Goal: Information Seeking & Learning: Learn about a topic

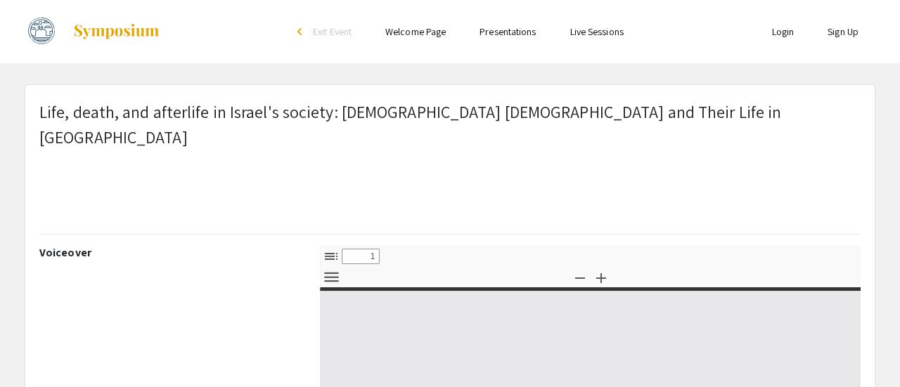
select select "custom"
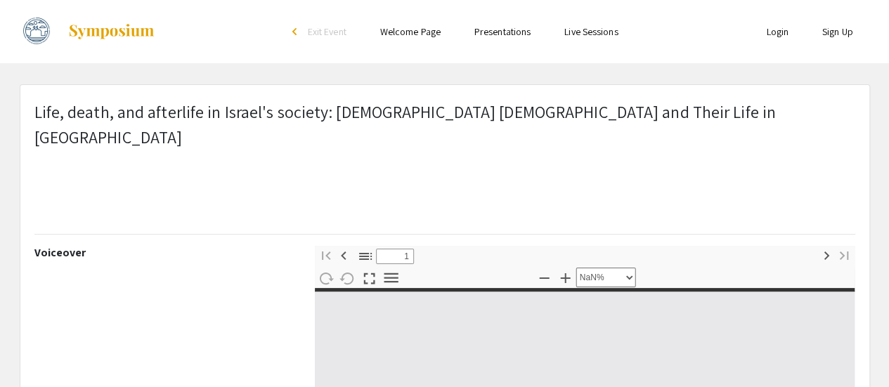
type input "0"
select select "custom"
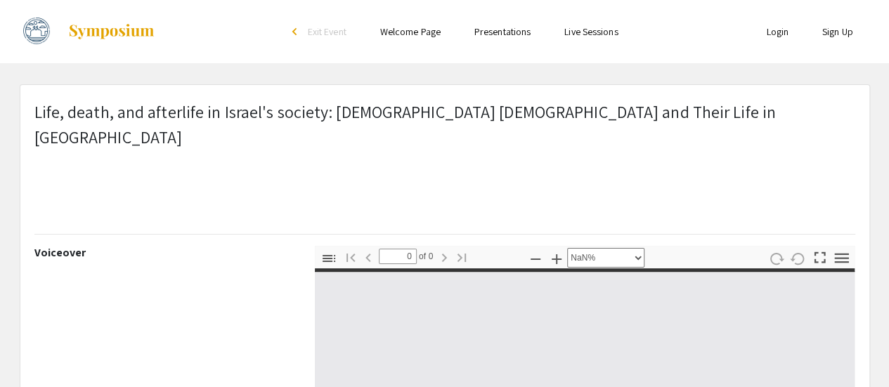
scroll to position [70, 0]
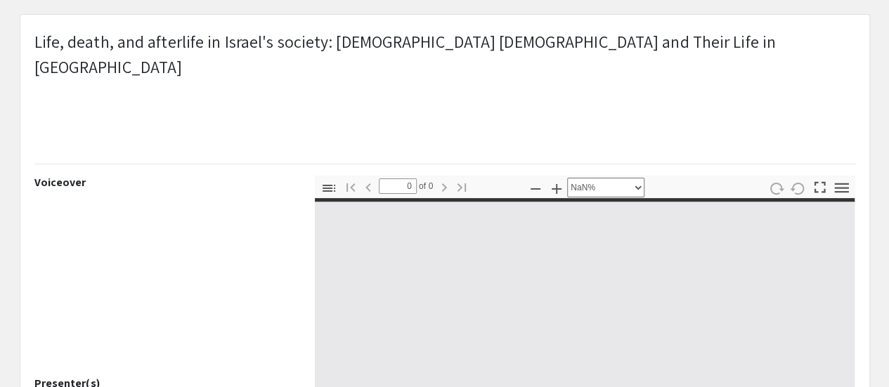
type input "1"
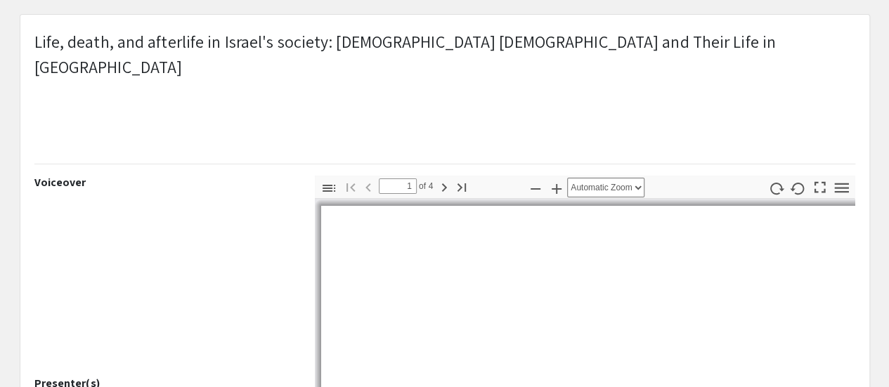
select select "auto"
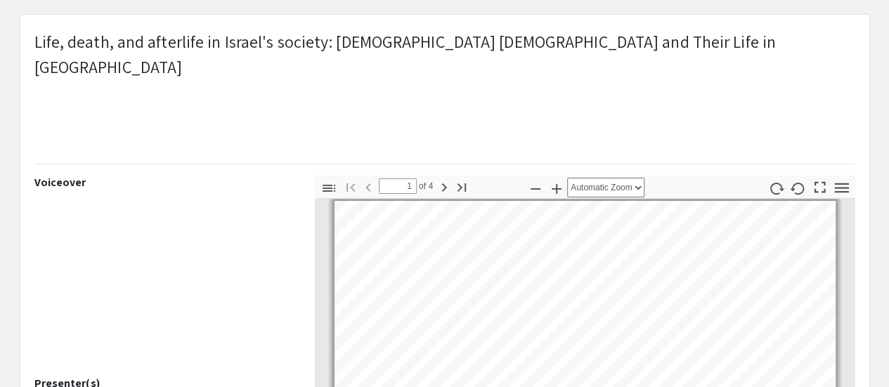
scroll to position [141, 0]
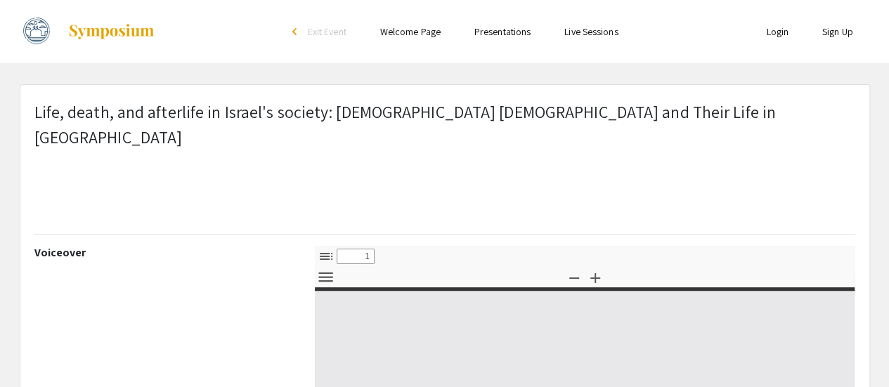
select select "custom"
type input "0"
select select "custom"
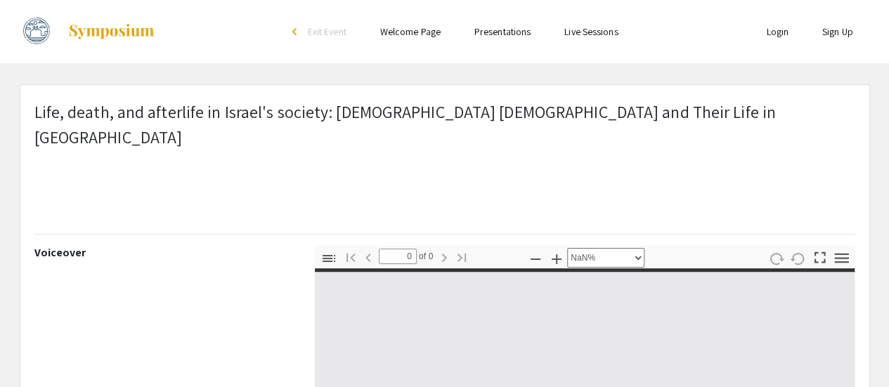
type input "1"
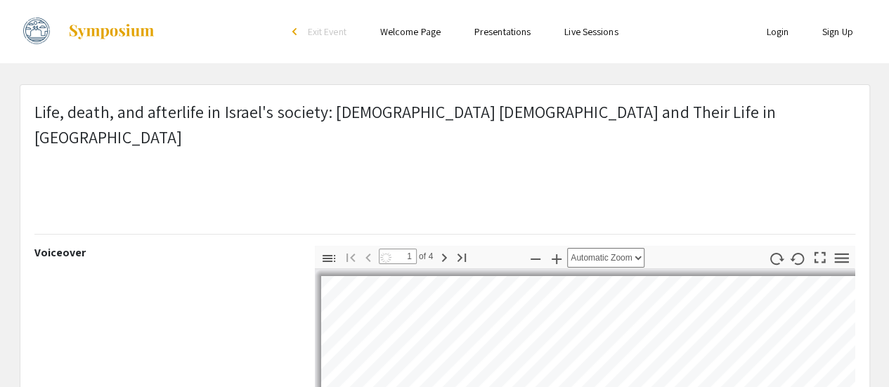
select select "auto"
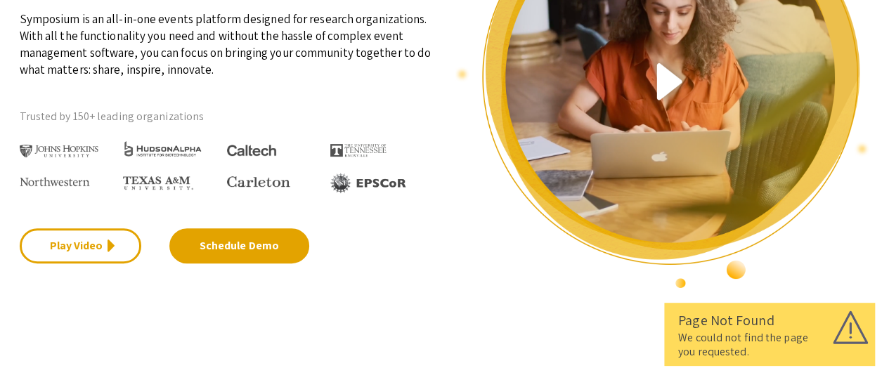
scroll to position [281, 0]
